Goal: Check status: Check status

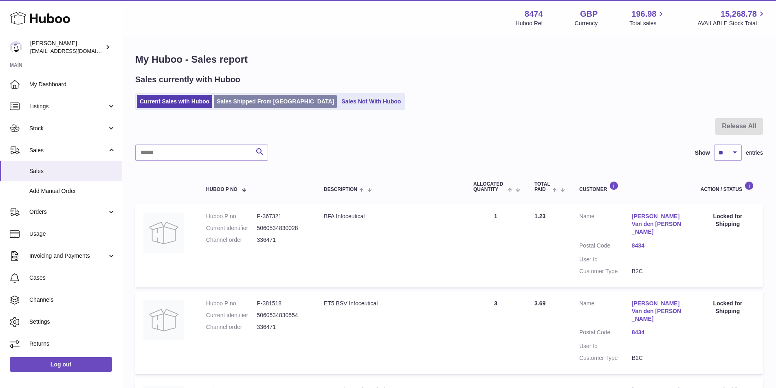
click at [277, 100] on link "Sales Shipped From [GEOGRAPHIC_DATA]" at bounding box center [275, 101] width 123 height 13
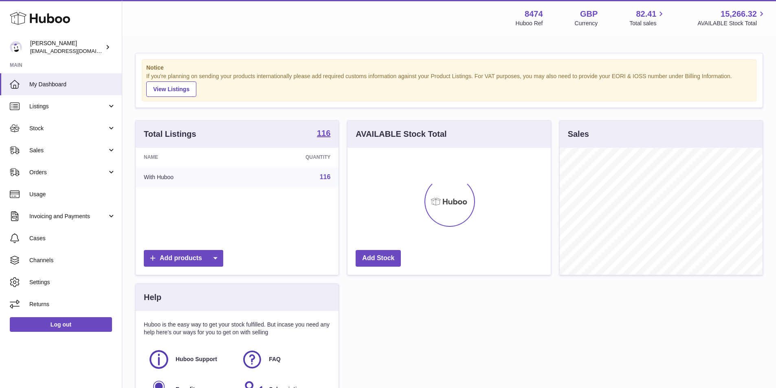
scroll to position [127, 203]
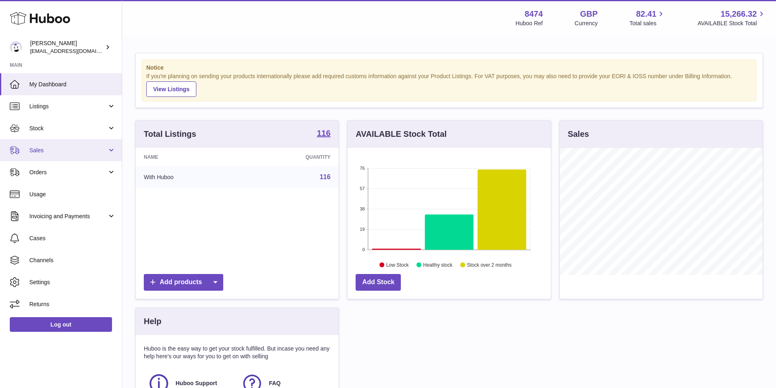
click at [45, 148] on span "Sales" at bounding box center [68, 151] width 78 height 8
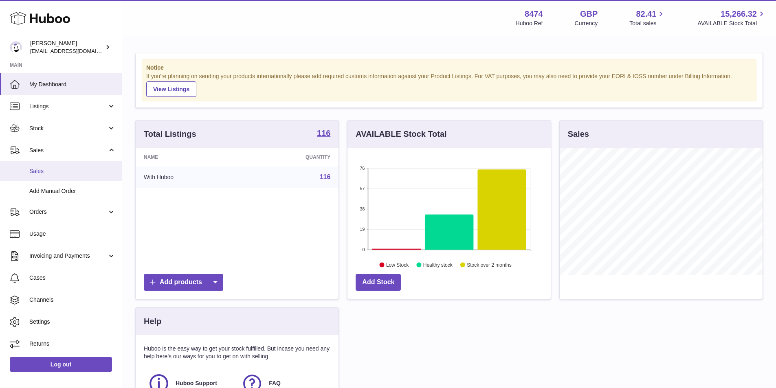
click at [49, 170] on span "Sales" at bounding box center [72, 171] width 86 height 8
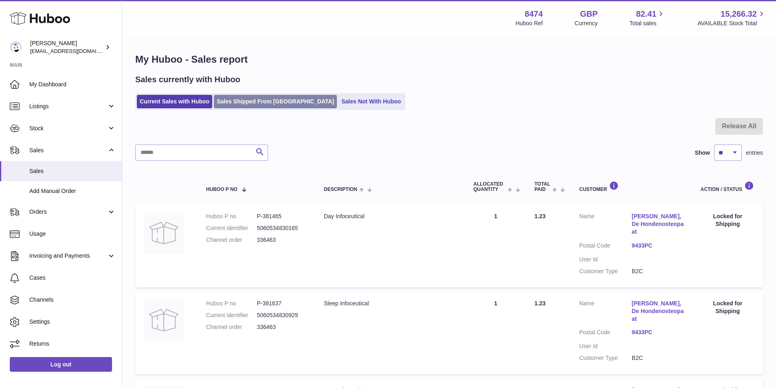
click at [239, 104] on link "Sales Shipped From Huboo" at bounding box center [275, 101] width 123 height 13
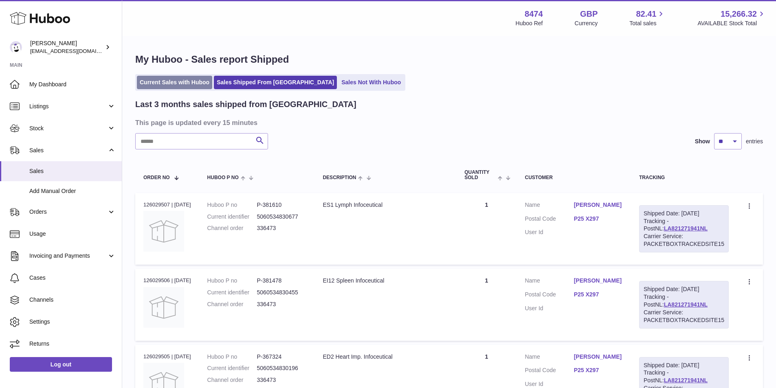
click at [185, 77] on link "Current Sales with Huboo" at bounding box center [174, 82] width 75 height 13
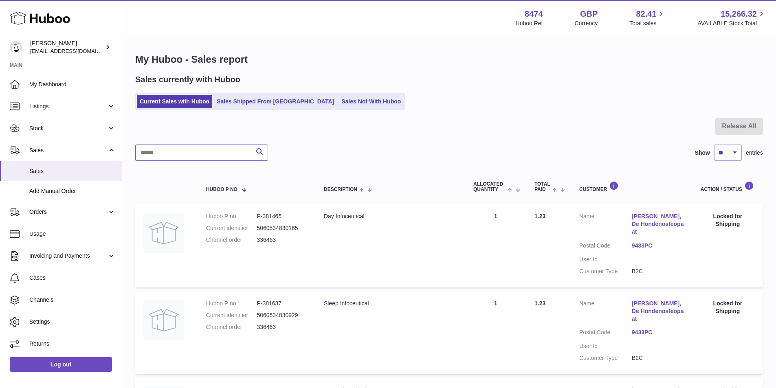
click at [172, 152] on input "text" at bounding box center [201, 153] width 133 height 16
paste input "******"
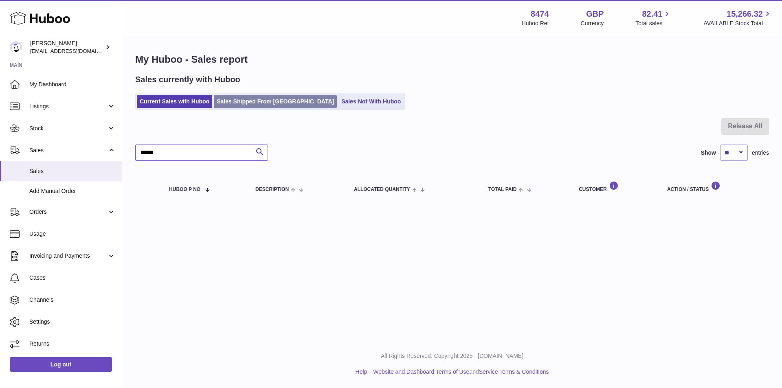
type input "******"
click at [232, 99] on link "Sales Shipped From Huboo" at bounding box center [275, 101] width 123 height 13
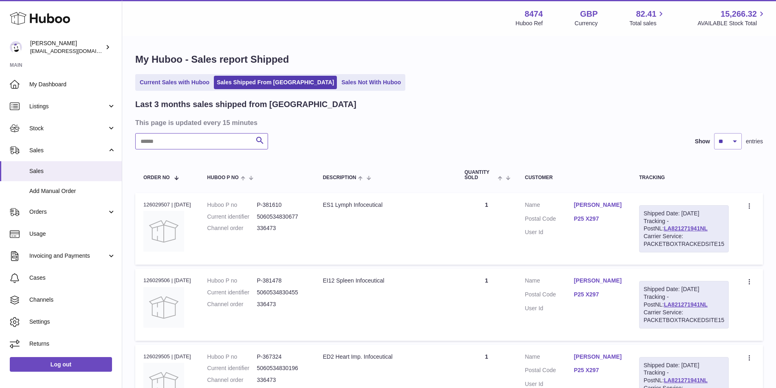
click at [176, 143] on input "text" at bounding box center [201, 141] width 133 height 16
paste input "******"
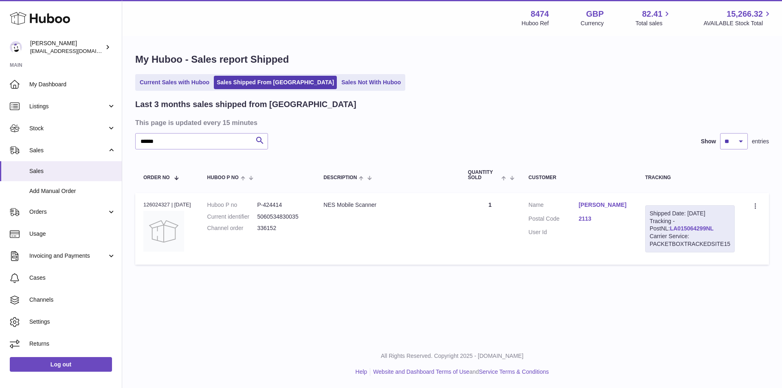
drag, startPoint x: 702, startPoint y: 225, endPoint x: 651, endPoint y: 231, distance: 51.2
click at [651, 231] on div "Shipped Date: 6th Oct 2025 Tracking - PostNL: LA015064299NL Carrier Service: PA…" at bounding box center [690, 228] width 90 height 47
copy link "LA015064299NL"
drag, startPoint x: 185, startPoint y: 142, endPoint x: 0, endPoint y: 141, distance: 185.0
click at [0, 141] on div "Huboo Paul Skinner orders@neshealth.com Main My Dashboard Listings Not with Hub…" at bounding box center [391, 194] width 782 height 388
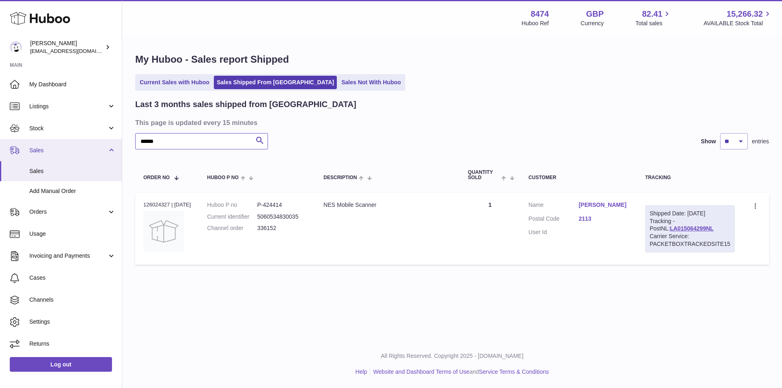
paste input "text"
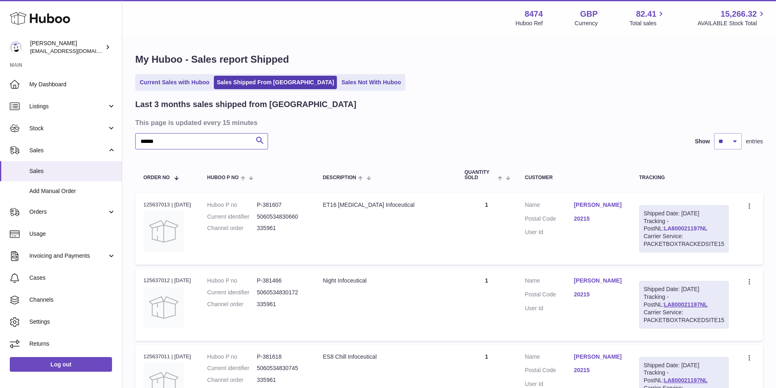
type input "******"
click at [671, 227] on link "LA800021197NL" at bounding box center [686, 228] width 44 height 7
click at [179, 79] on link "Current Sales with Huboo" at bounding box center [174, 82] width 75 height 13
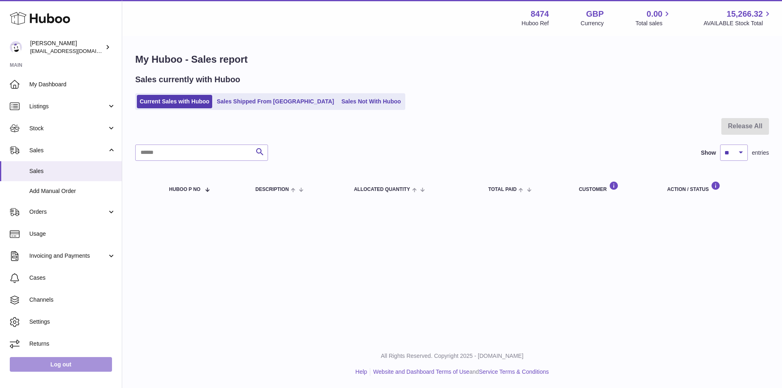
click at [57, 365] on link "Log out" at bounding box center [61, 364] width 102 height 15
